Goal: Task Accomplishment & Management: Manage account settings

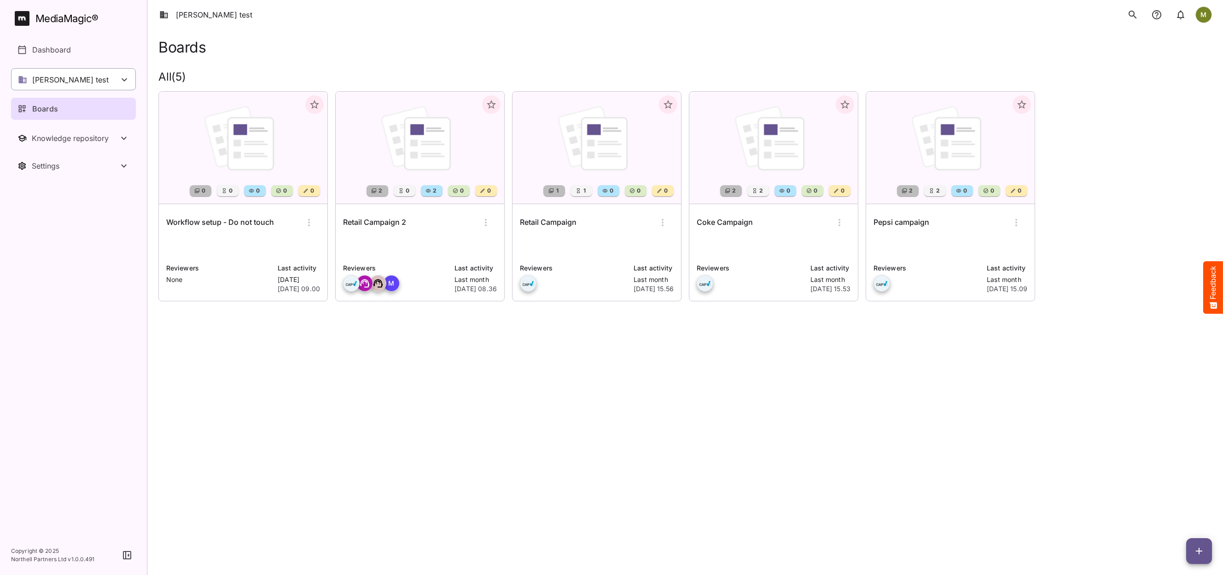
click at [50, 78] on p "[PERSON_NAME] test" at bounding box center [70, 79] width 76 height 11
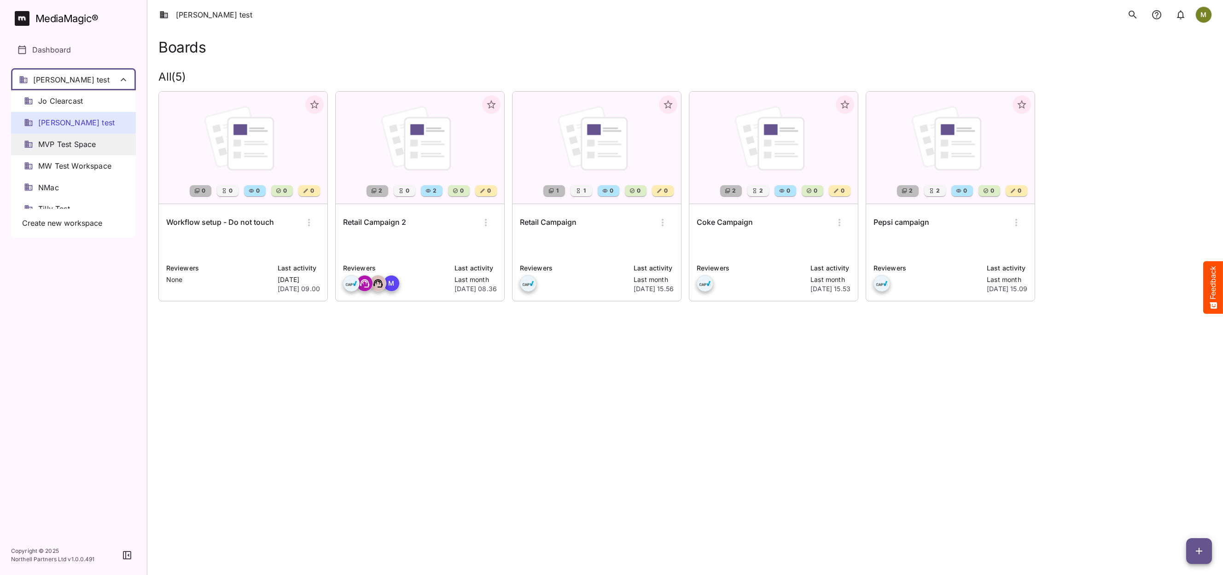
click at [58, 144] on span "MVP Test Space" at bounding box center [67, 144] width 58 height 11
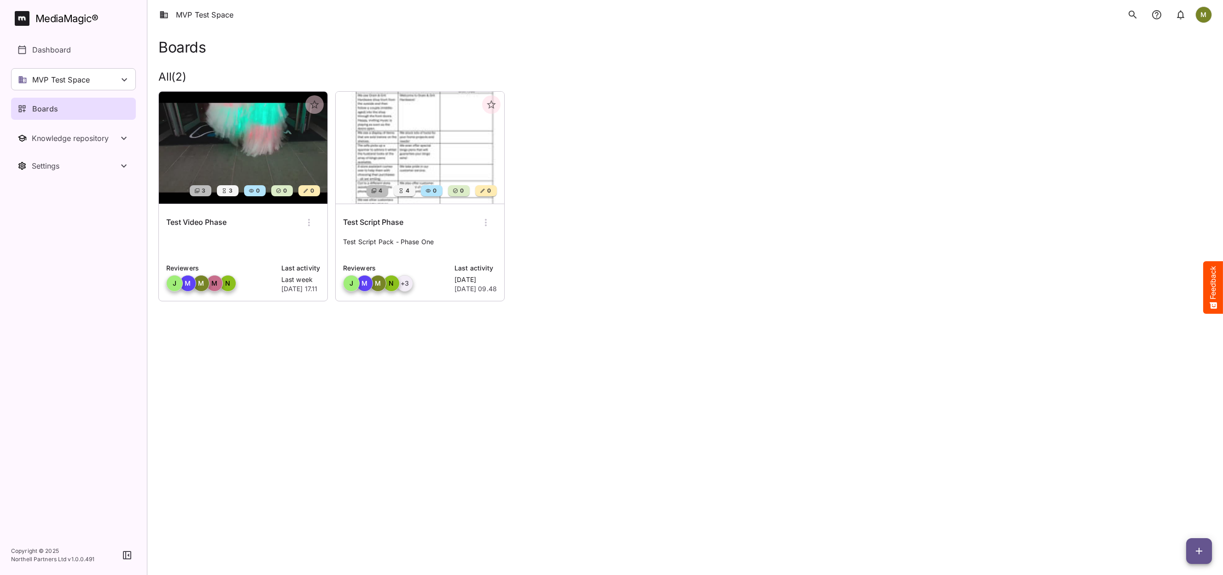
click at [390, 116] on img at bounding box center [420, 148] width 168 height 112
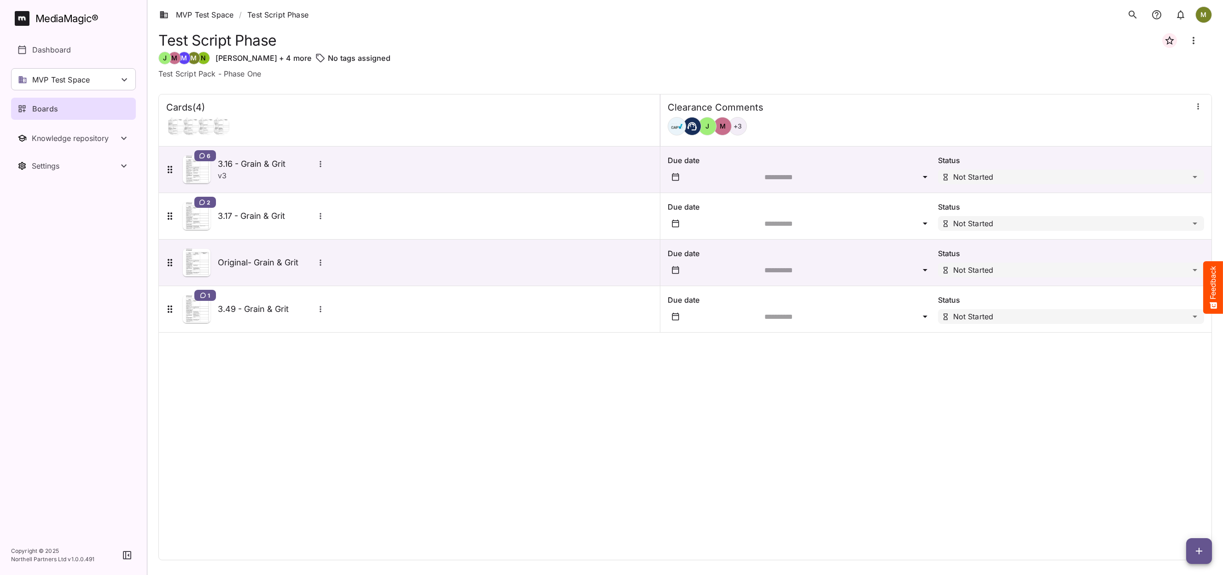
click at [1196, 111] on icon "button" at bounding box center [1197, 106] width 9 height 9
click at [1149, 170] on p "Manage sidekicks" at bounding box center [1149, 169] width 64 height 11
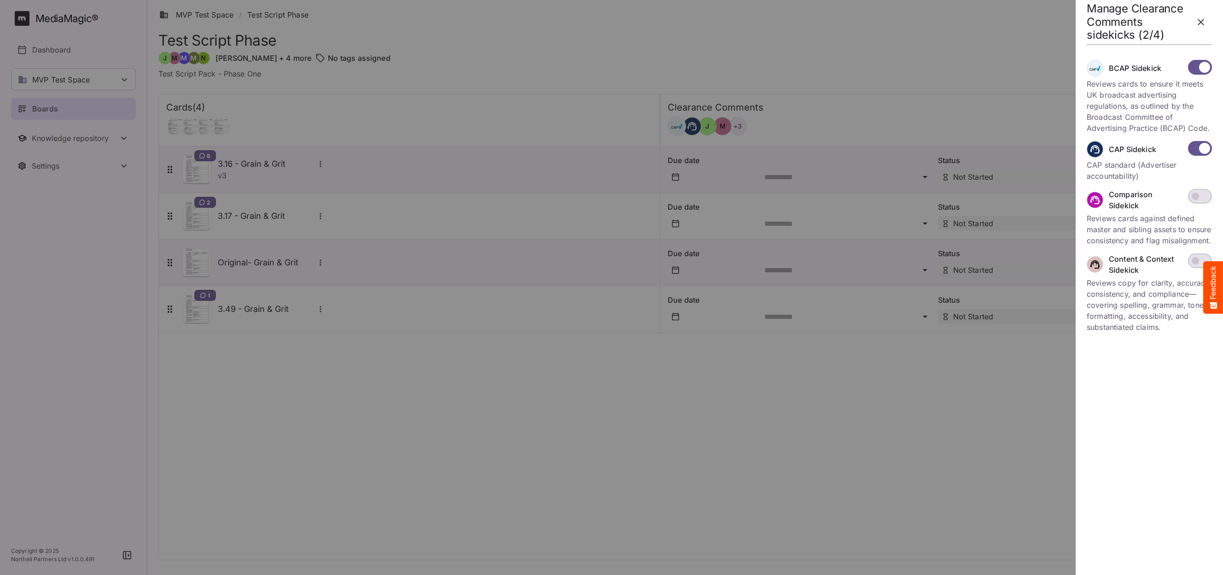
click at [1200, 21] on icon "button" at bounding box center [1200, 22] width 11 height 11
